Goal: Task Accomplishment & Management: Complete application form

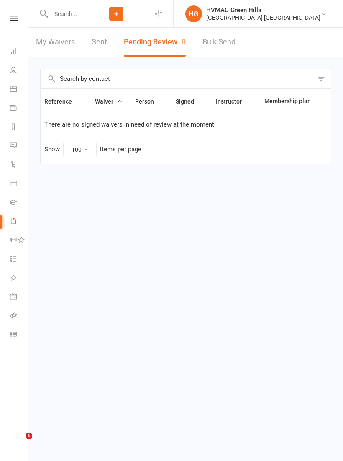
select select "100"
click at [64, 14] on input "text" at bounding box center [68, 14] width 40 height 12
click at [11, 16] on icon at bounding box center [14, 17] width 8 height 5
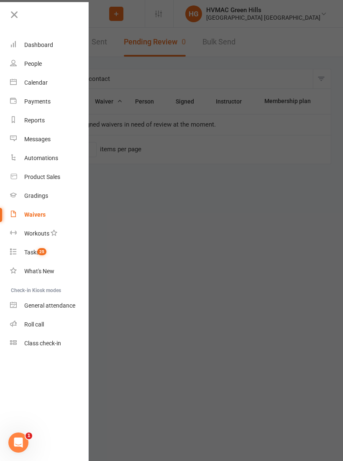
click at [32, 88] on link "Calendar" at bounding box center [49, 82] width 79 height 19
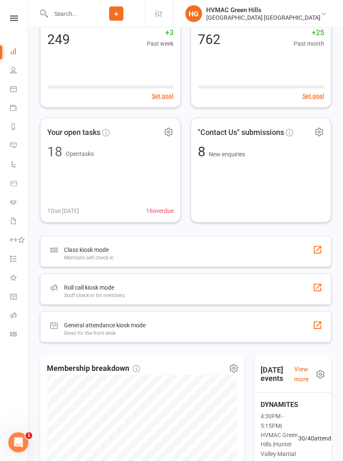
scroll to position [121, 0]
click at [105, 252] on div "Class kiosk mode" at bounding box center [89, 250] width 50 height 10
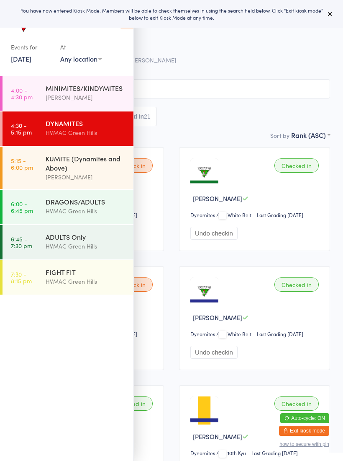
click at [328, 16] on icon at bounding box center [330, 13] width 7 height 7
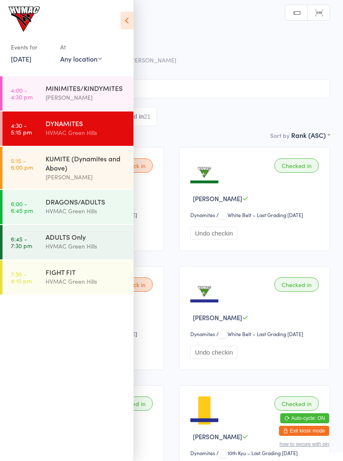
click at [86, 93] on div "MINIMITES/KINDYMITES" at bounding box center [86, 87] width 81 height 9
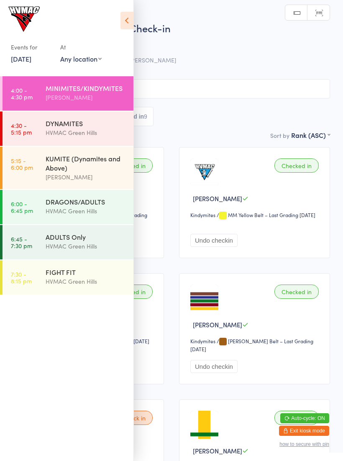
click at [321, 429] on button "Exit kiosk mode" at bounding box center [304, 430] width 50 height 10
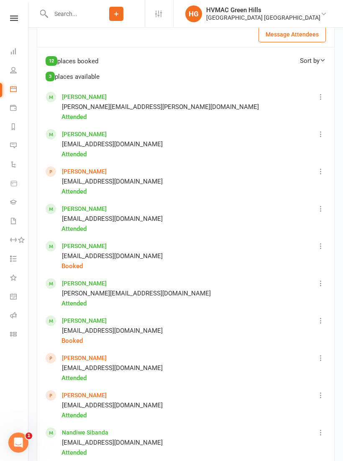
scroll to position [574, 0]
click at [76, 170] on link "[PERSON_NAME]" at bounding box center [84, 171] width 45 height 7
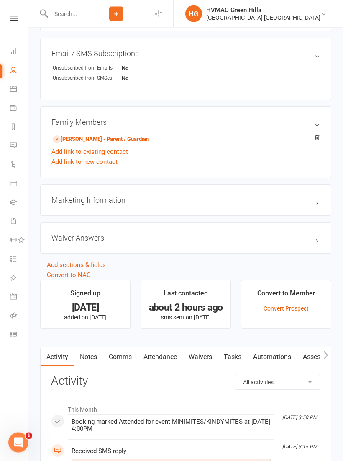
scroll to position [500, 0]
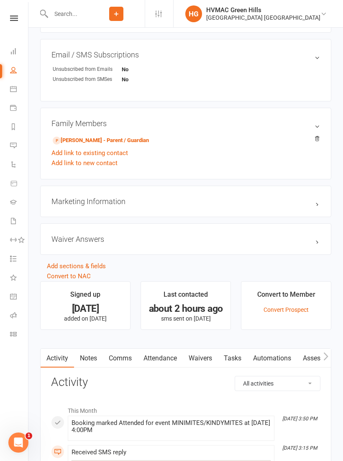
click at [106, 142] on link "Piper Gillies - Parent / Guardian" at bounding box center [101, 140] width 96 height 9
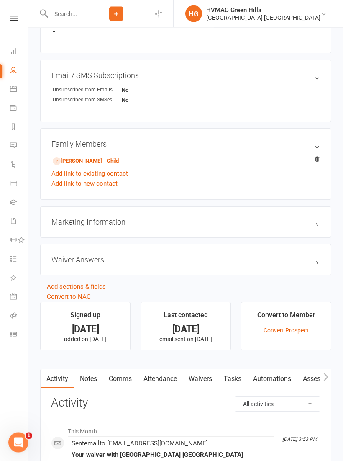
scroll to position [485, 0]
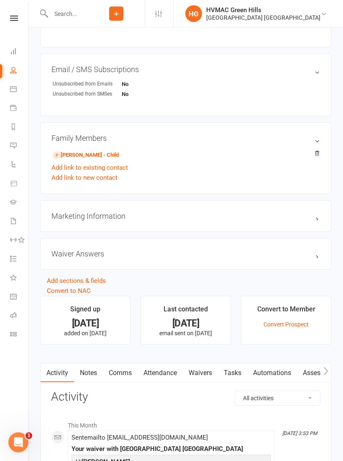
click at [200, 376] on link "Waivers" at bounding box center [200, 373] width 35 height 19
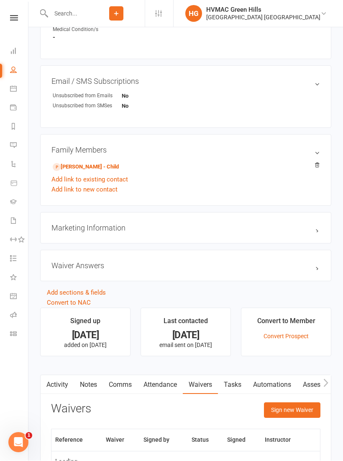
scroll to position [474, 0]
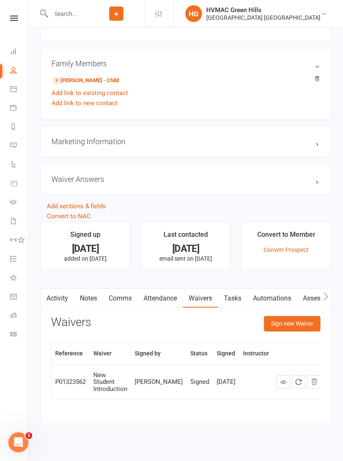
click at [302, 324] on button "Sign new Waiver" at bounding box center [292, 323] width 57 height 15
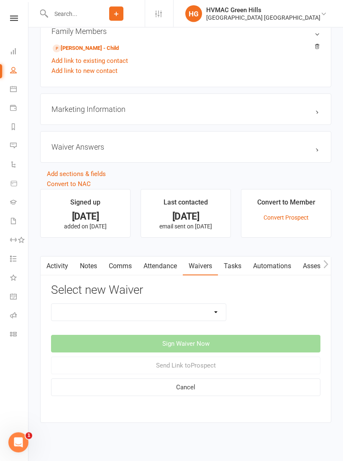
scroll to position [592, 0]
click at [216, 312] on select "8 Week Fitness Challenge Basic Membership Form Cancellation Form Dojo Transfer …" at bounding box center [139, 312] width 175 height 17
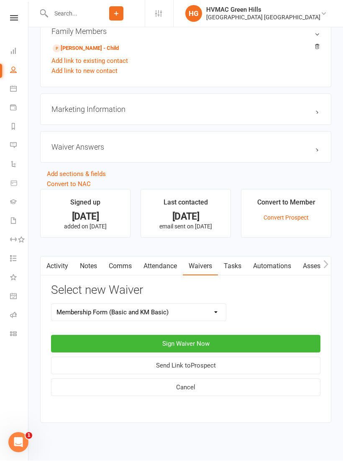
click at [214, 308] on select "8 Week Fitness Challenge Basic Membership Form Cancellation Form Dojo Transfer …" at bounding box center [139, 312] width 175 height 17
select select "5631"
click at [217, 343] on button "Sign Waiver Now" at bounding box center [186, 344] width 270 height 18
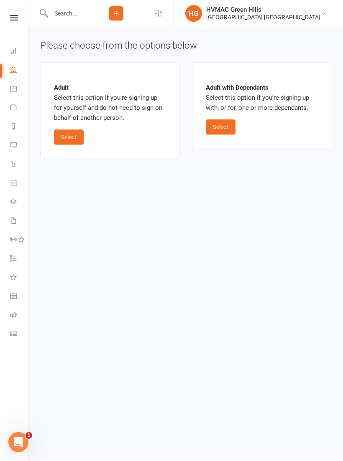
click at [223, 130] on button "Select" at bounding box center [221, 127] width 30 height 15
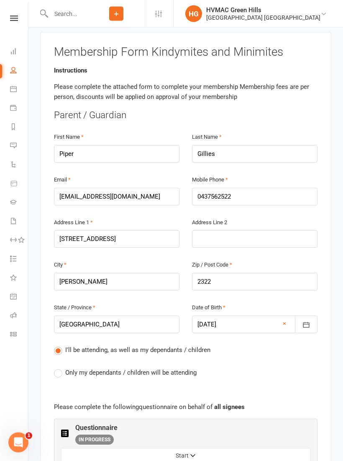
click at [88, 368] on span "Only my dependants / children will be attending" at bounding box center [130, 372] width 131 height 9
click at [59, 368] on input "Only my dependants / children will be attending" at bounding box center [56, 368] width 5 height 0
radio input "true"
radio input "false"
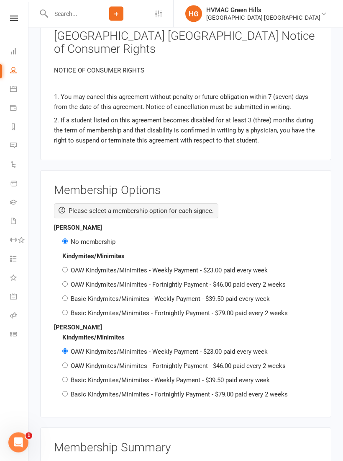
scroll to position [1309, 0]
click at [64, 362] on input "OAW Kindymites/Minimites - Fortnightly Payment - $46.00 paid every 2 weeks" at bounding box center [64, 364] width 5 height 5
radio input "true"
radio input "false"
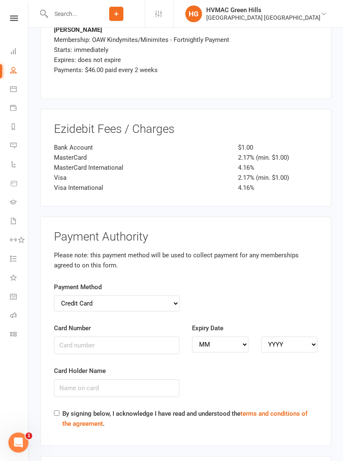
scroll to position [1788, 0]
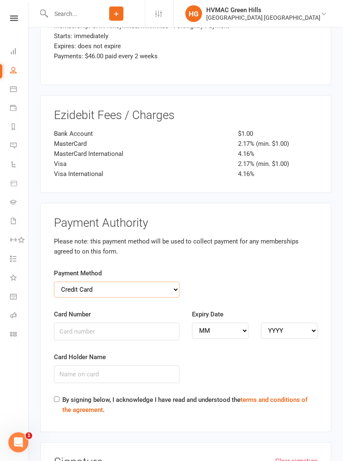
click at [174, 282] on select "Credit Card Bank Account" at bounding box center [117, 290] width 126 height 16
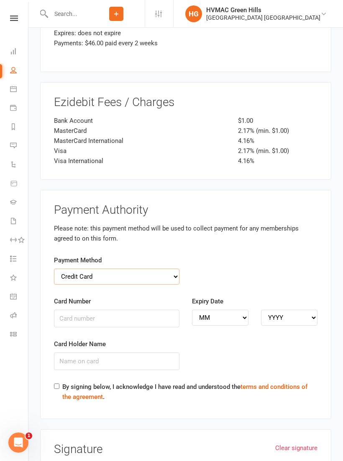
scroll to position [1802, 0]
type input "[CREDIT_CARD_NUMBER]"
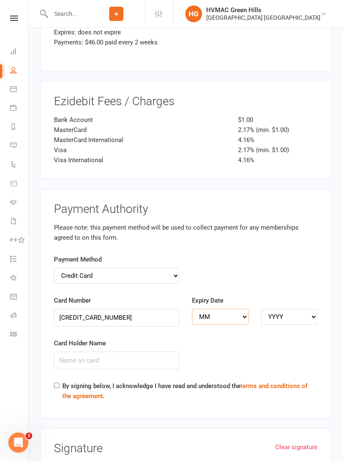
select select "02"
select select "2028"
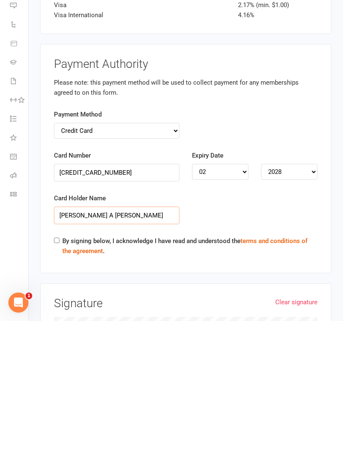
type input "[PERSON_NAME] A [PERSON_NAME]"
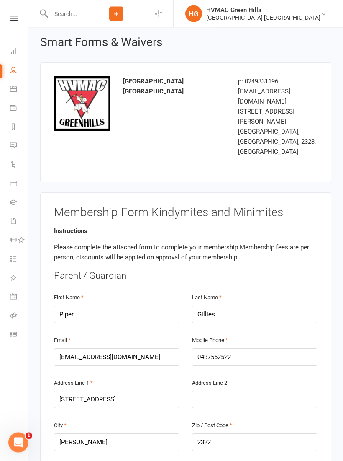
scroll to position [0, 0]
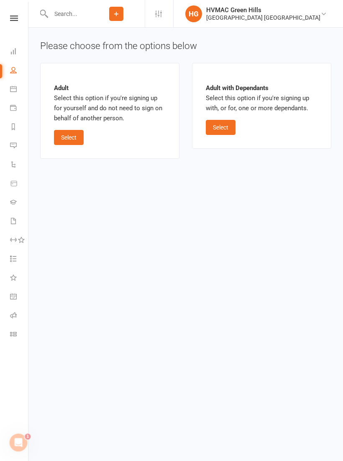
click at [216, 126] on button "Select" at bounding box center [221, 127] width 30 height 15
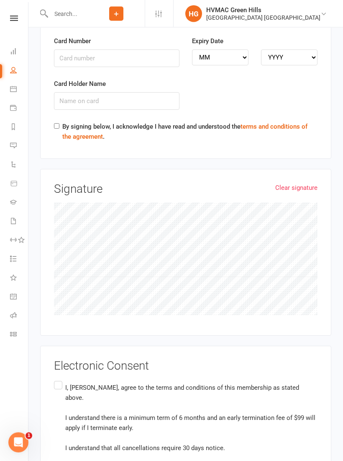
scroll to position [2098, 0]
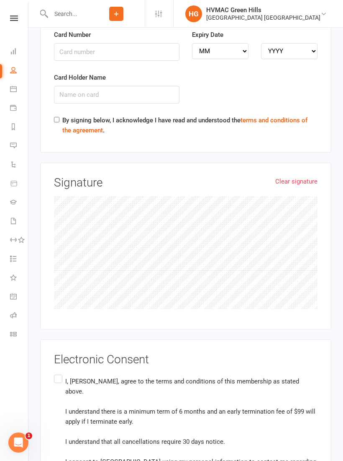
click at [63, 115] on label "By signing below, I acknowledge I have read and understood the terms and condit…" at bounding box center [189, 125] width 255 height 20
click at [59, 117] on input "By signing below, I acknowledge I have read and understood the terms and condit…" at bounding box center [56, 119] width 5 height 5
click at [62, 115] on label "By signing below, I acknowledge I have read and understood the terms and condit…" at bounding box center [189, 125] width 255 height 20
click at [59, 117] on input "By signing below, I acknowledge I have read and understood the terms and condit…" at bounding box center [56, 119] width 5 height 5
click at [54, 72] on div "Card Holder Name" at bounding box center [117, 93] width 138 height 43
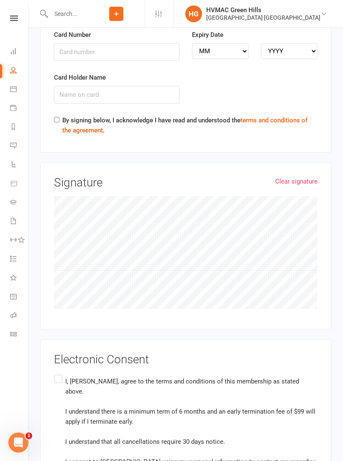
click at [55, 115] on div "By signing below, I acknowledge I have read and understood the terms and condit…" at bounding box center [186, 126] width 264 height 23
click at [54, 117] on input "By signing below, I acknowledge I have read and understood the terms and condit…" at bounding box center [56, 119] width 5 height 5
checkbox input "true"
click at [62, 373] on label "I, [PERSON_NAME], agree to the terms and conditions of this membership as state…" at bounding box center [186, 426] width 264 height 107
click at [59, 373] on input "I, [PERSON_NAME], agree to the terms and conditions of this membership as state…" at bounding box center [56, 373] width 5 height 0
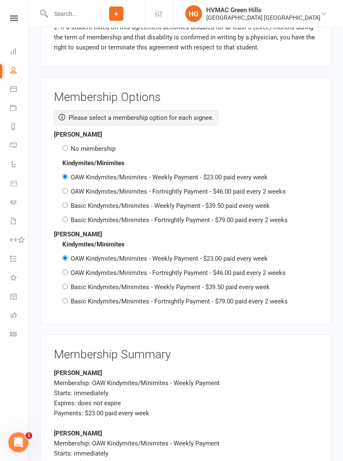
click at [147, 269] on label "OAW Kindymites/Minimites - Fortnightly Payment - $46.00 paid every 2 weeks" at bounding box center [178, 273] width 215 height 8
click at [68, 270] on input "OAW Kindymites/Minimites - Fortnightly Payment - $46.00 paid every 2 weeks" at bounding box center [64, 272] width 5 height 5
radio input "true"
radio input "false"
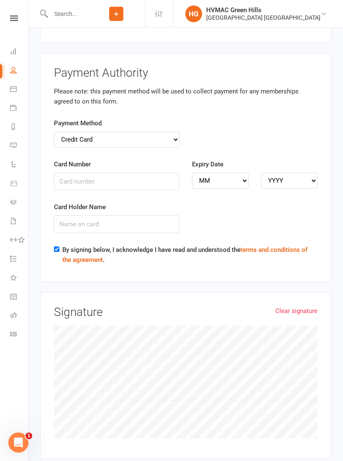
scroll to position [1971, 0]
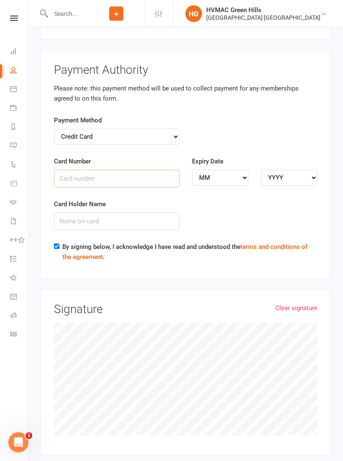
click at [83, 170] on input "Card Number" at bounding box center [117, 179] width 126 height 18
type input "[CREDIT_CARD_NUMBER]"
click at [226, 170] on select "MM 01 02 03 04 05 06 07 08 09 10 11 12" at bounding box center [220, 178] width 57 height 16
select select "02"
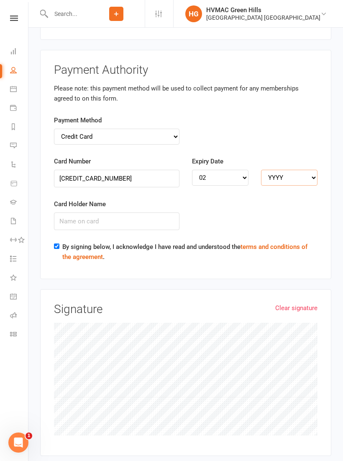
click at [303, 170] on select "YYYY 2025 2026 2027 2028 2029 2030 2031 2032 2033 2034" at bounding box center [289, 178] width 57 height 16
click at [289, 170] on select "YYYY 2025 2026 2027 2028 2029 2030 2031 2032 2033 2034" at bounding box center [289, 178] width 57 height 16
select select "2028"
click at [119, 212] on input "Card Holder Name" at bounding box center [117, 221] width 126 height 18
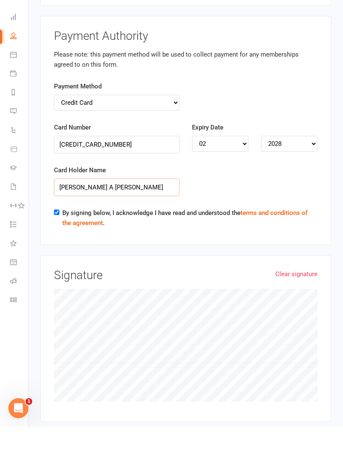
type input "[PERSON_NAME] A [PERSON_NAME]"
click at [297, 303] on link "Clear signature" at bounding box center [297, 308] width 42 height 10
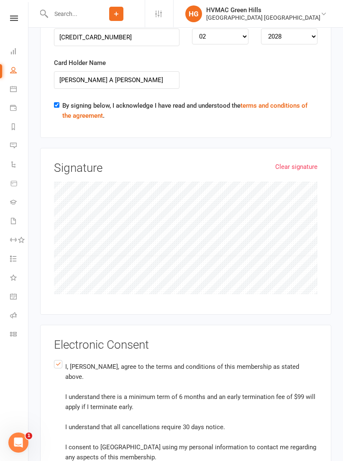
scroll to position [2130, 0]
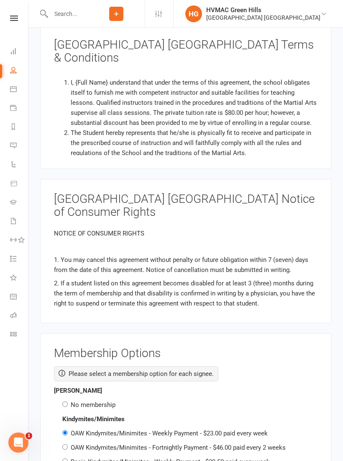
scroll to position [1142, 0]
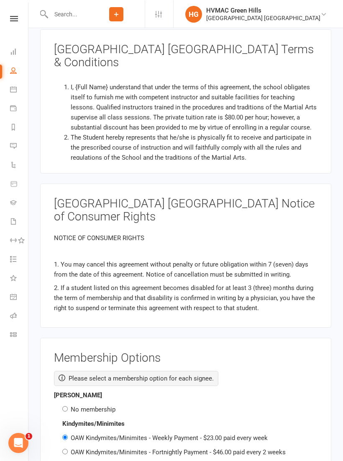
click at [68, 404] on div "No membership" at bounding box center [189, 409] width 255 height 10
click at [66, 405] on input "No membership" at bounding box center [64, 407] width 5 height 5
radio input "true"
radio input "false"
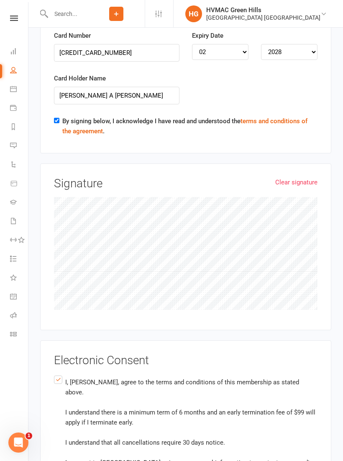
scroll to position [2099, 0]
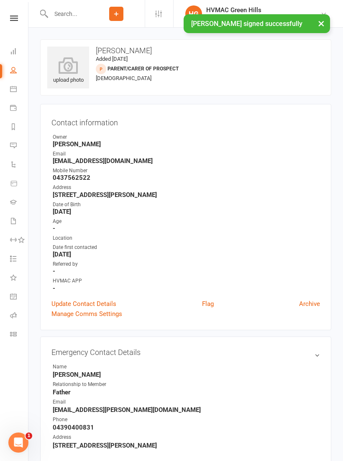
click at [12, 20] on icon at bounding box center [14, 17] width 8 height 5
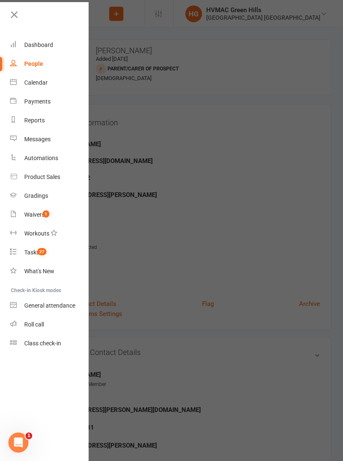
click at [36, 210] on link "Waivers 1" at bounding box center [49, 214] width 79 height 19
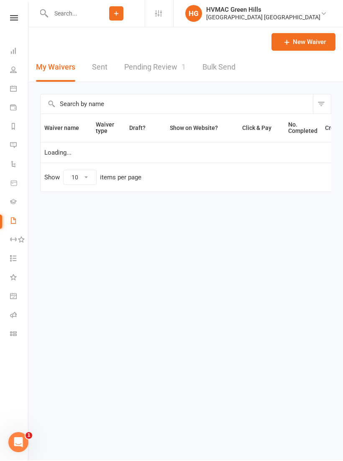
select select "100"
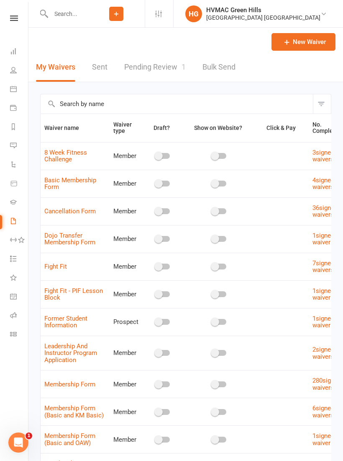
click at [156, 67] on link "Pending Review 1" at bounding box center [155, 67] width 62 height 29
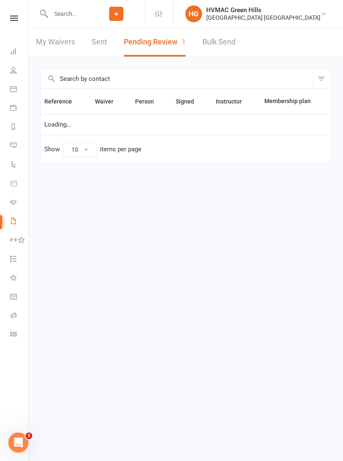
select select "100"
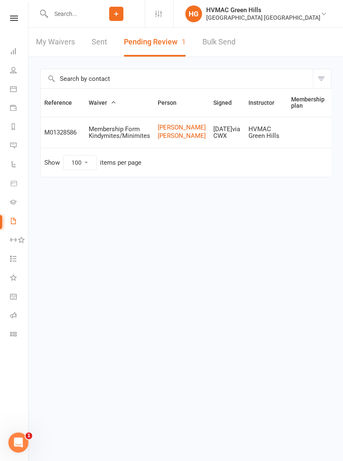
click at [333, 137] on link "Review" at bounding box center [349, 132] width 33 height 15
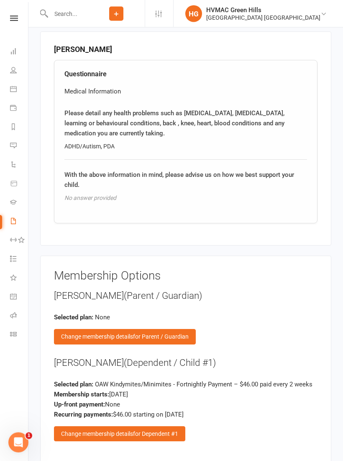
scroll to position [942, 0]
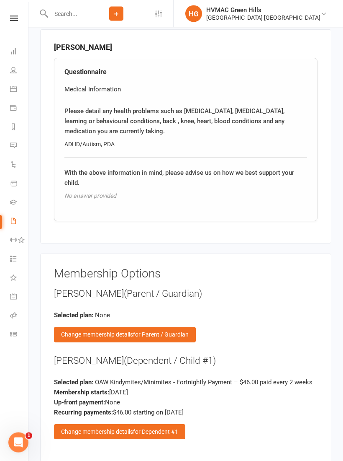
click at [162, 428] on span "for Dependent #1" at bounding box center [155, 431] width 45 height 7
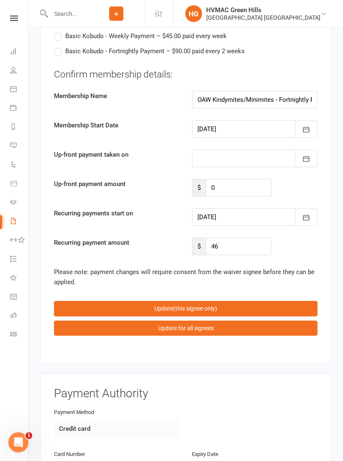
scroll to position [2044, 0]
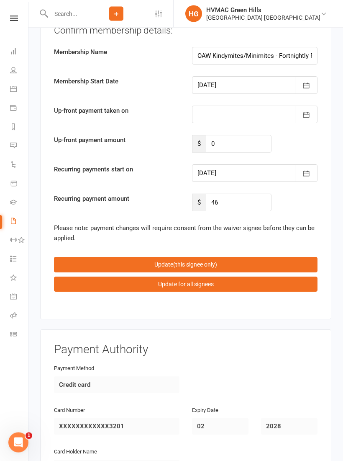
click at [311, 165] on button "button" at bounding box center [306, 174] width 23 height 18
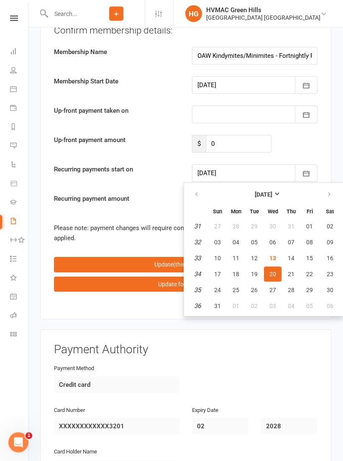
scroll to position [2088, 0]
click at [293, 271] on span "21" at bounding box center [291, 274] width 7 height 7
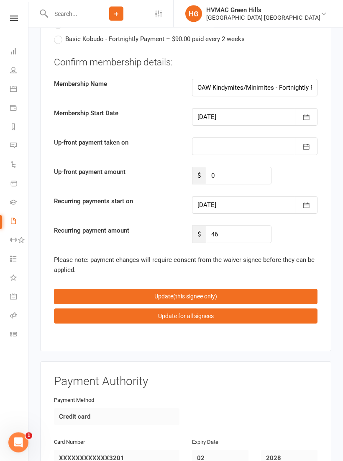
scroll to position [2056, 0]
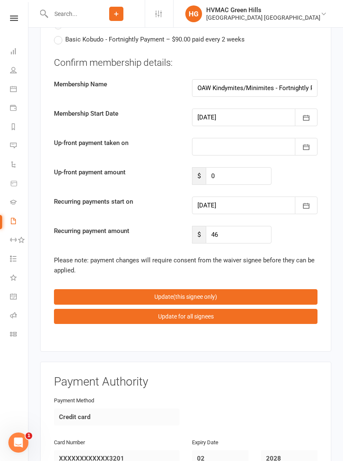
click at [304, 201] on icon "button" at bounding box center [306, 205] width 8 height 8
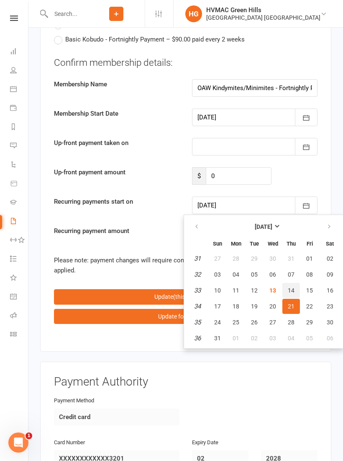
click at [294, 283] on button "14" at bounding box center [292, 290] width 18 height 15
type input "[DATE]"
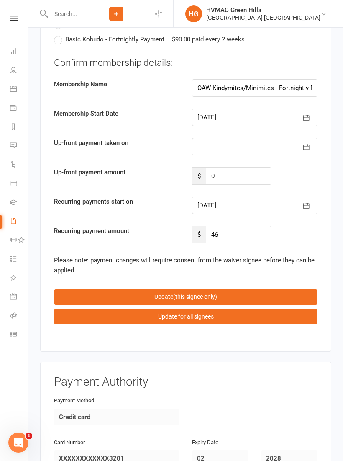
click at [306, 113] on icon "button" at bounding box center [306, 117] width 8 height 8
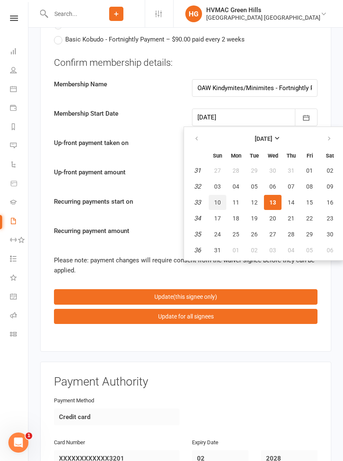
click at [219, 199] on span "10" at bounding box center [217, 202] width 7 height 7
type input "[DATE]"
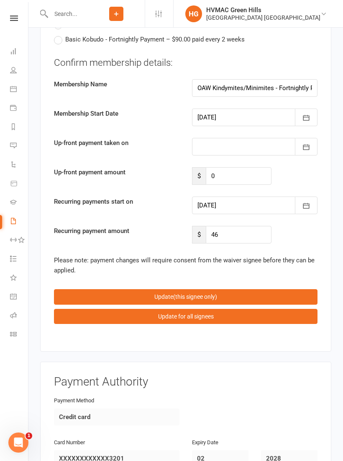
click at [253, 289] on button "Update (this signee only)" at bounding box center [186, 296] width 264 height 15
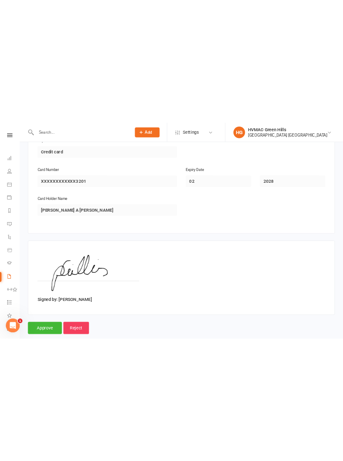
scroll to position [1247, 0]
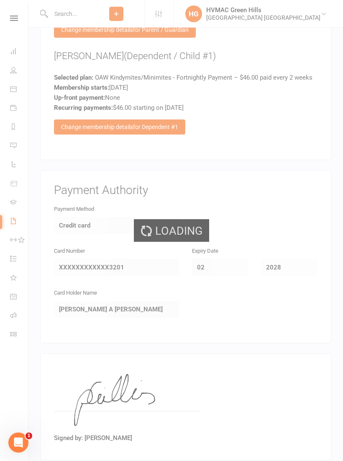
select select "100"
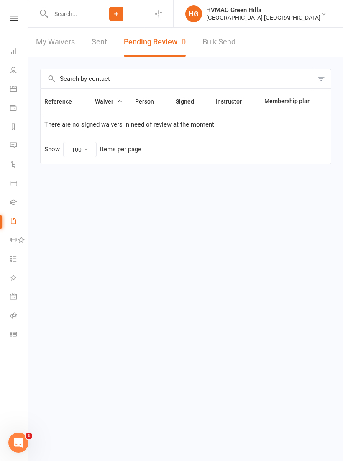
click at [62, 14] on input "text" at bounding box center [68, 14] width 40 height 12
type input "Esa"
click at [116, 34] on div "[EMAIL_ADDRESS][DOMAIN_NAME]" at bounding box center [151, 37] width 90 height 12
